Goal: Find contact information: Find contact information

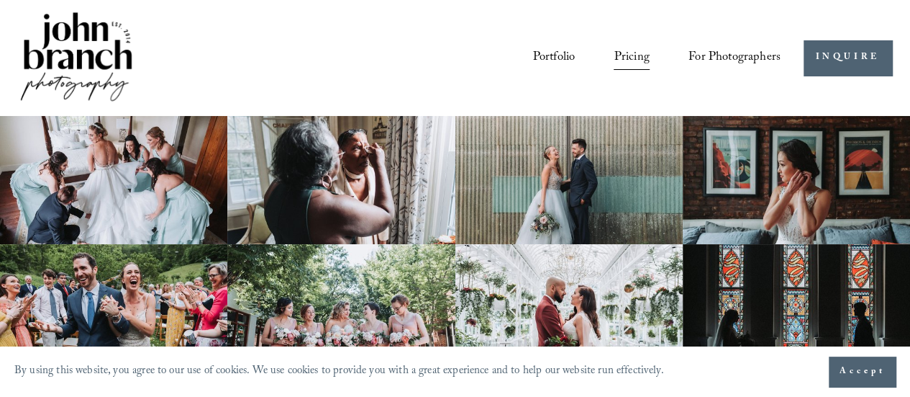
click at [853, 363] on button "Accept" at bounding box center [862, 371] width 67 height 30
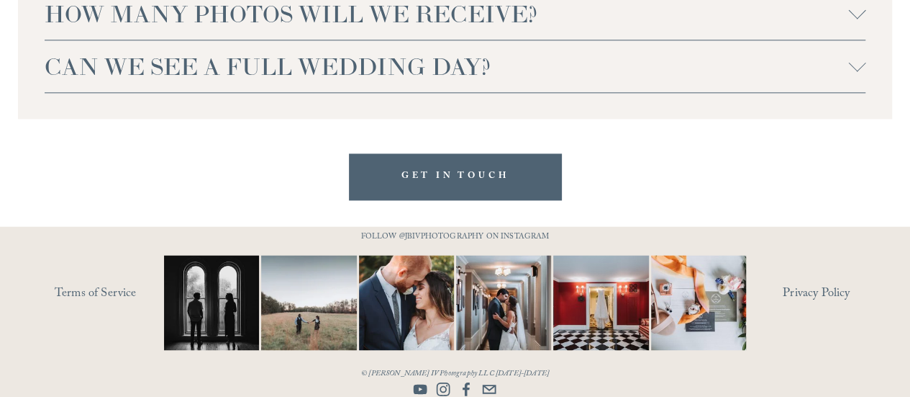
scroll to position [3579, 0]
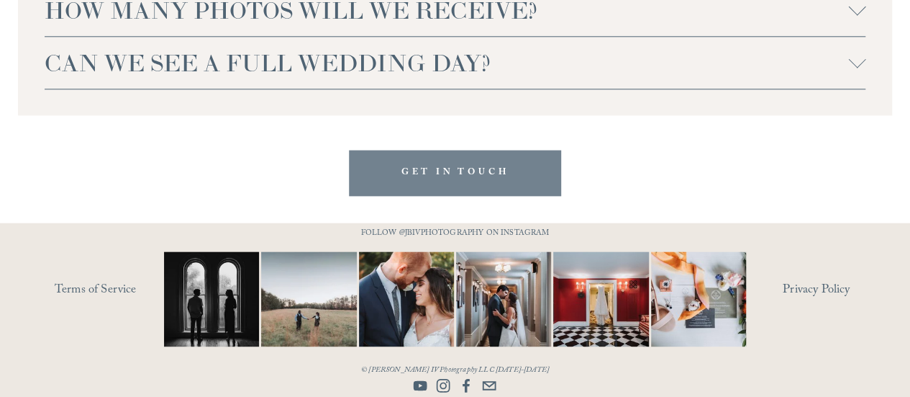
click at [499, 182] on link "GET IN TOUCH" at bounding box center [455, 172] width 212 height 45
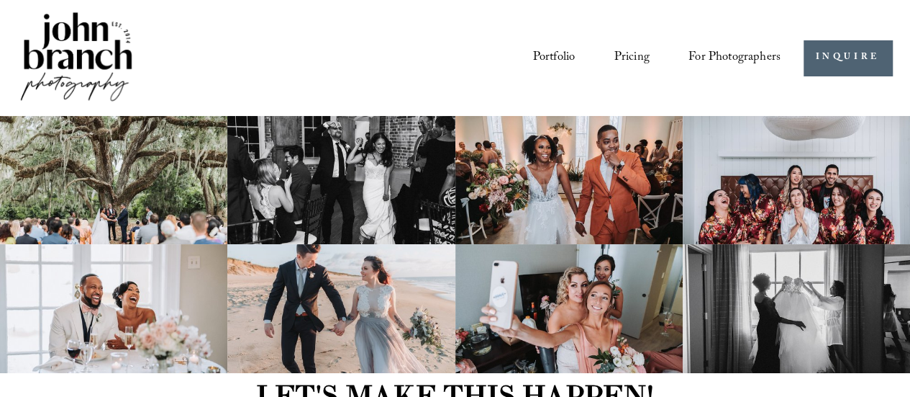
click at [80, 63] on img at bounding box center [76, 57] width 117 height 97
